Goal: Check status: Check status

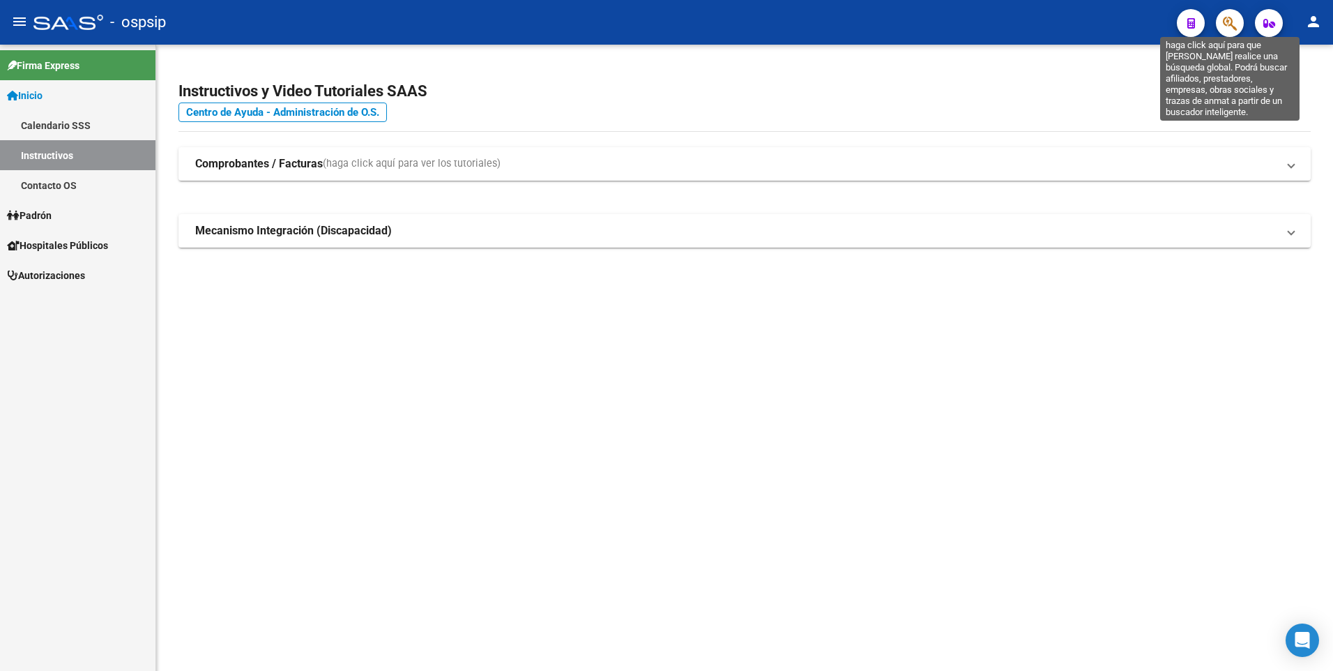
click at [1239, 20] on button "button" at bounding box center [1230, 23] width 28 height 28
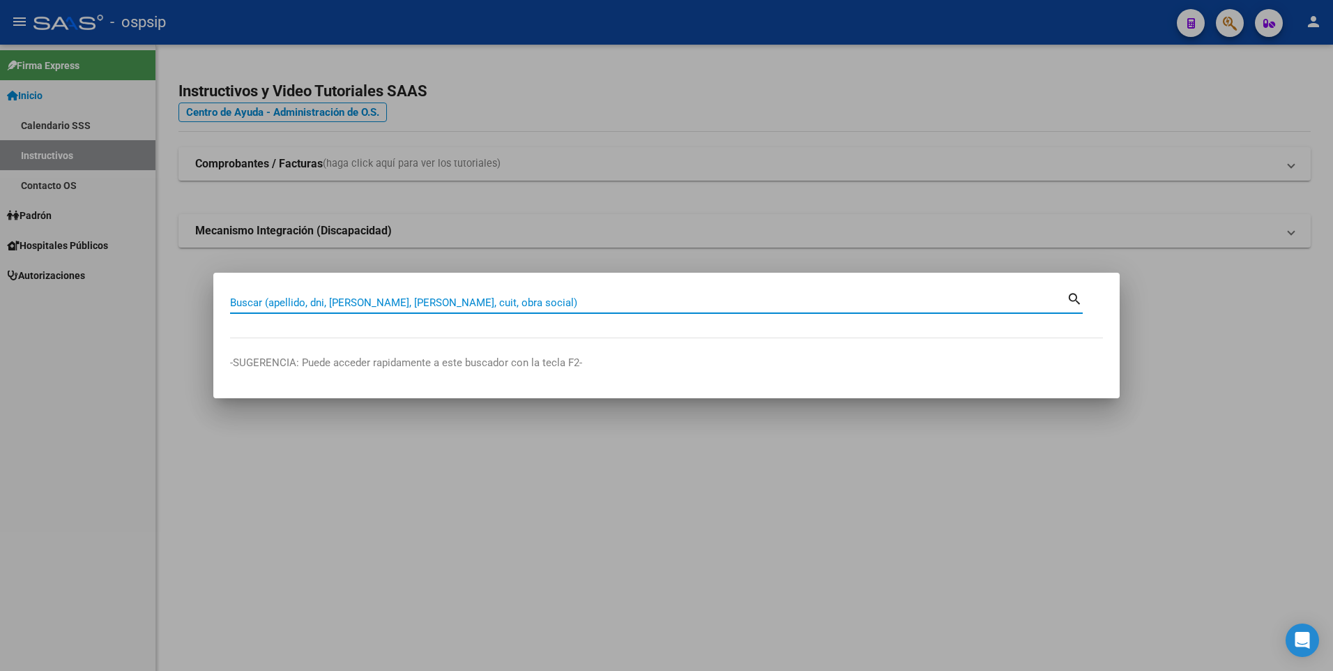
click at [379, 303] on input "Buscar (apellido, dni, [PERSON_NAME], [PERSON_NAME], cuit, obra social)" at bounding box center [648, 302] width 837 height 13
paste input "14.503.684"
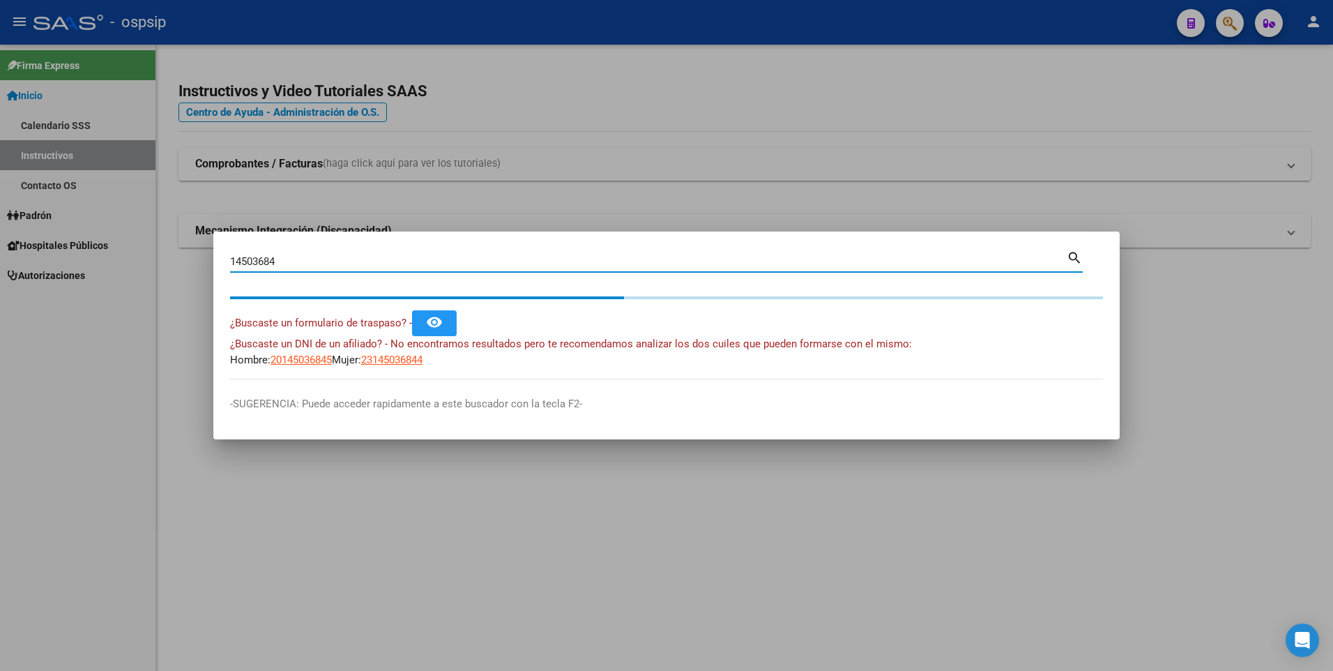
type input "14503684"
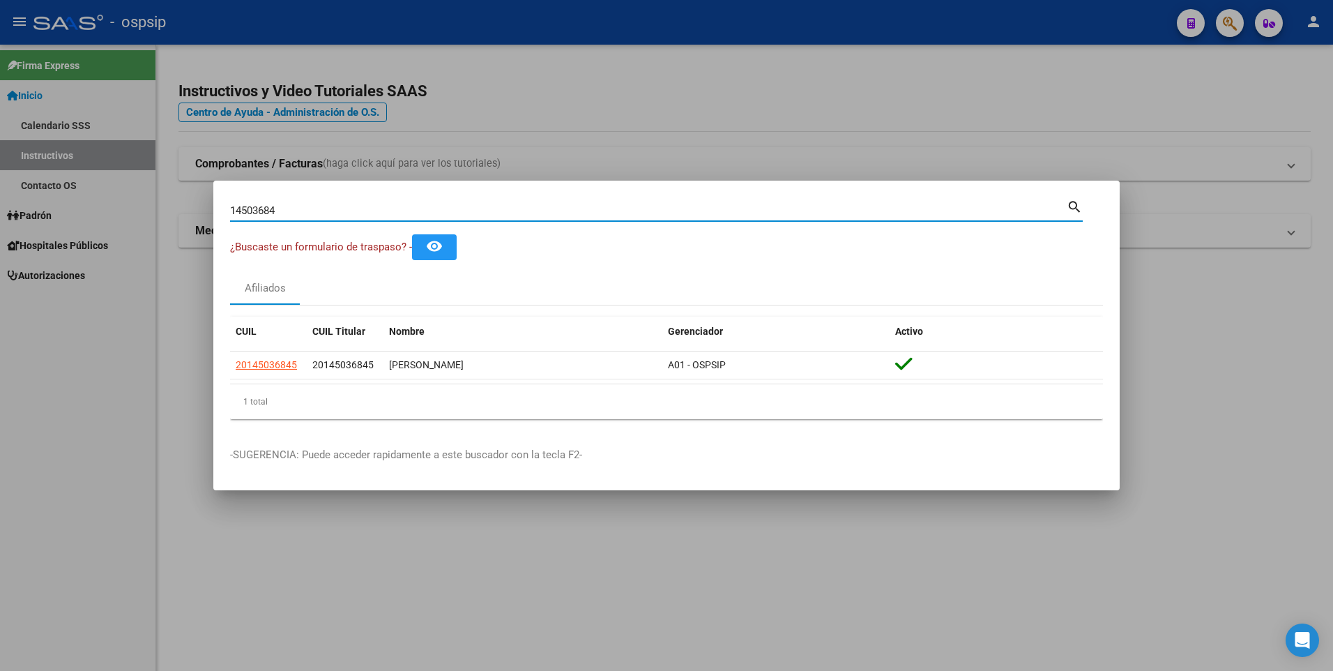
click at [452, 210] on input "14503684" at bounding box center [648, 210] width 837 height 13
click at [454, 210] on input "14503684" at bounding box center [648, 210] width 837 height 13
paste input "70752221"
type input "70752221"
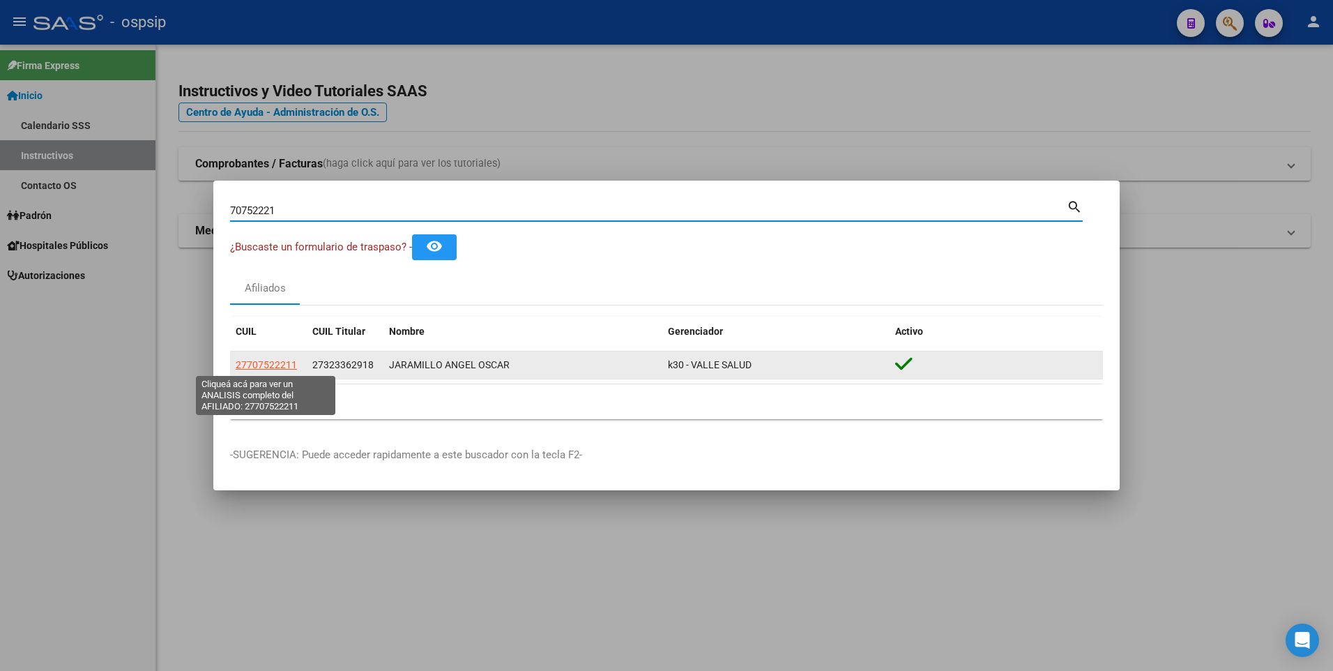
click at [262, 365] on span "27707522211" at bounding box center [266, 364] width 61 height 11
